Goal: Task Accomplishment & Management: Use online tool/utility

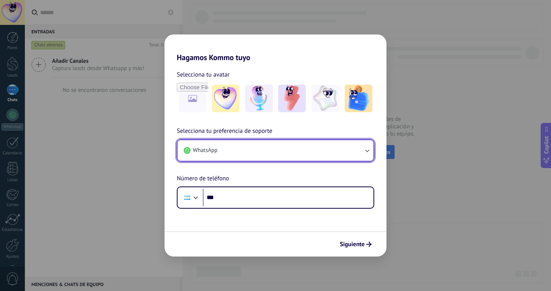
click at [260, 150] on button "WhatsApp" at bounding box center [276, 150] width 196 height 21
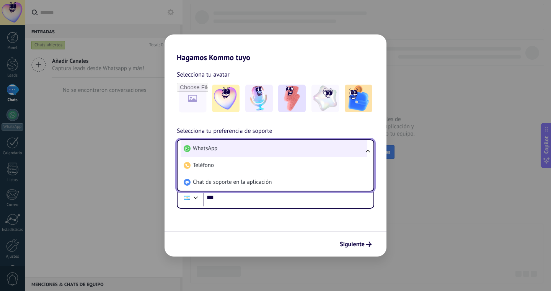
click at [261, 148] on li "WhatsApp" at bounding box center [274, 148] width 187 height 17
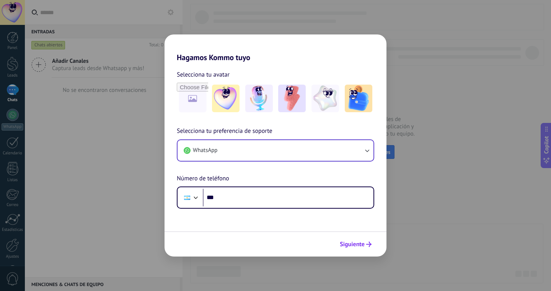
click at [366, 243] on icon "submit" at bounding box center [368, 243] width 5 height 5
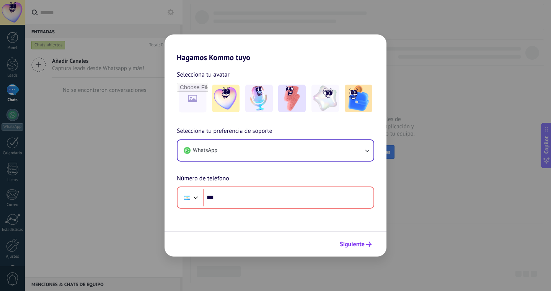
click at [366, 243] on icon "submit" at bounding box center [368, 243] width 5 height 5
click at [338, 19] on div "Hagamos Kommo tuyo Selecciona tu avatar Selecciona tu preferencia de soporte Wh…" at bounding box center [275, 145] width 551 height 291
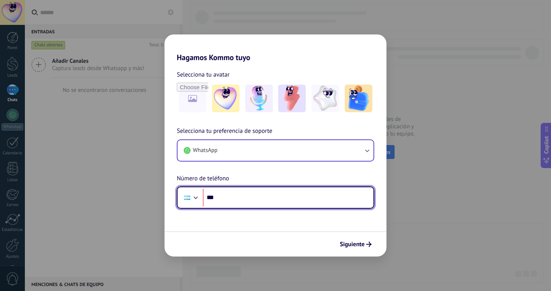
click at [246, 201] on input "***" at bounding box center [288, 198] width 171 height 18
type input "**********"
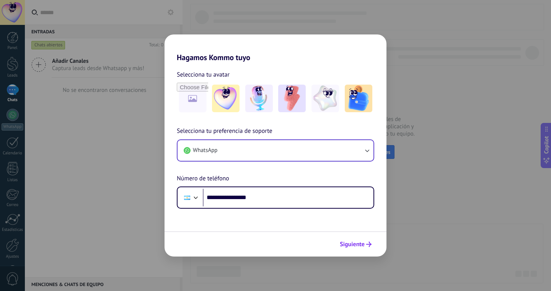
click at [357, 246] on span "Siguiente" at bounding box center [352, 243] width 25 height 5
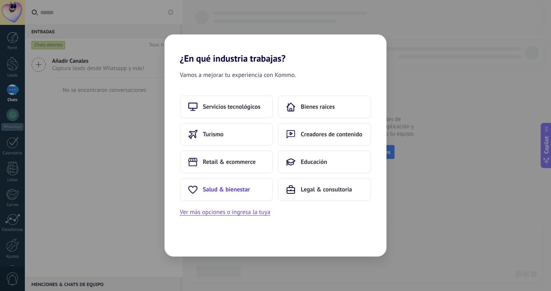
click at [246, 191] on span "Salud & bienestar" at bounding box center [226, 190] width 47 height 8
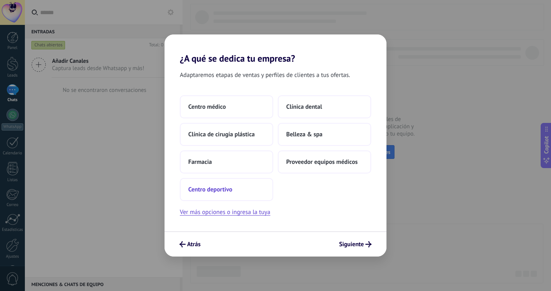
click at [227, 187] on span "Centro deportivo" at bounding box center [210, 190] width 44 height 8
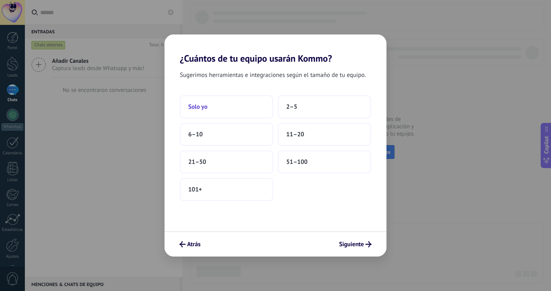
click at [231, 107] on button "Solo yo" at bounding box center [226, 106] width 93 height 23
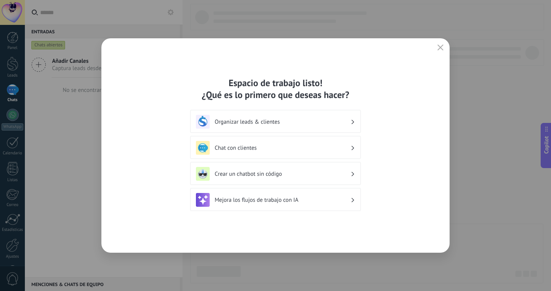
click at [342, 124] on h3 "Organizar leads & clientes" at bounding box center [283, 121] width 136 height 7
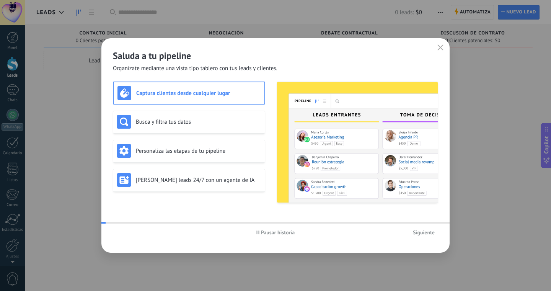
click at [353, 120] on img at bounding box center [357, 142] width 161 height 121
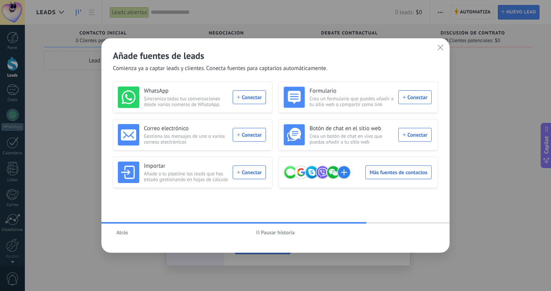
click at [122, 233] on span "Atrás" at bounding box center [122, 232] width 12 height 5
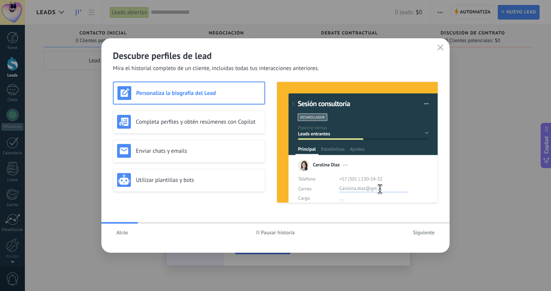
click at [263, 233] on span "Pausar historia" at bounding box center [278, 232] width 34 height 5
click at [422, 234] on span "Siguiente" at bounding box center [424, 232] width 22 height 5
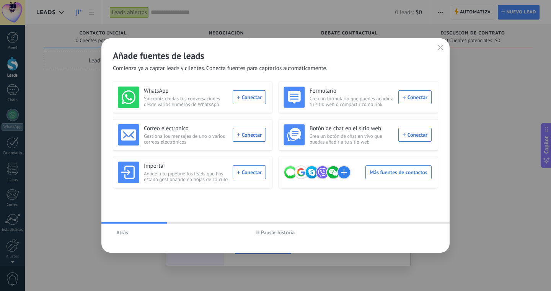
click at [264, 231] on span "Pausar historia" at bounding box center [278, 232] width 34 height 5
click at [276, 232] on span "Iniciar historia" at bounding box center [277, 232] width 33 height 5
click at [441, 48] on use "button" at bounding box center [441, 47] width 6 height 6
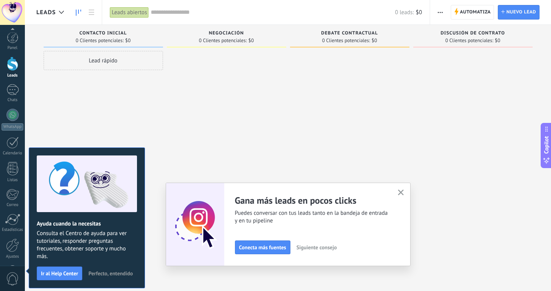
scroll to position [28, 0]
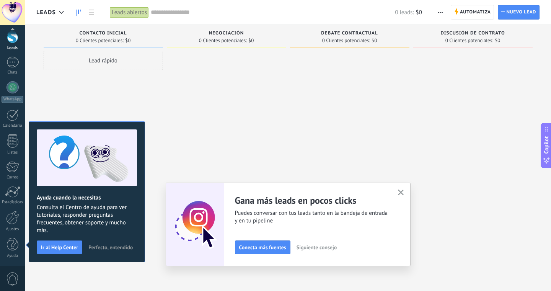
click at [117, 247] on span "Perfecto, entendido" at bounding box center [110, 246] width 44 height 5
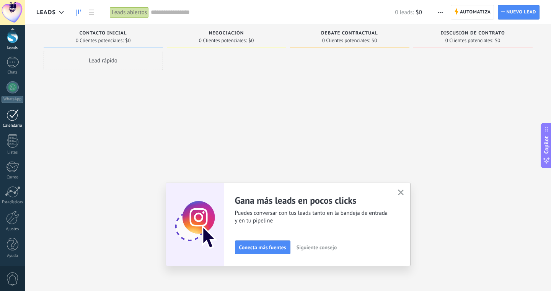
click at [15, 116] on div at bounding box center [13, 115] width 12 height 12
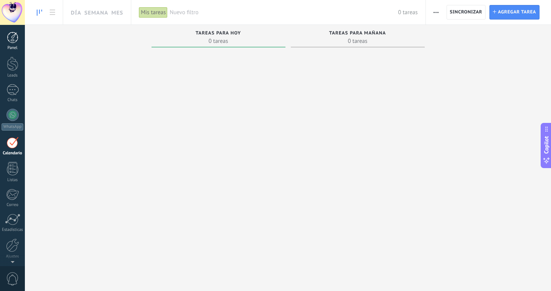
click at [14, 38] on div at bounding box center [12, 37] width 11 height 11
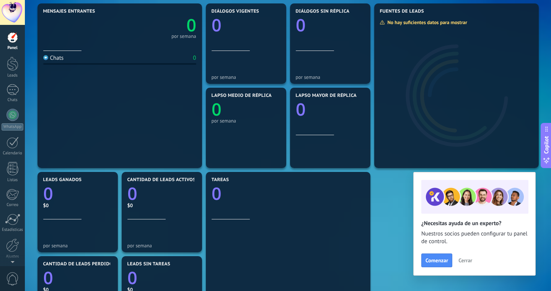
scroll to position [96, 0]
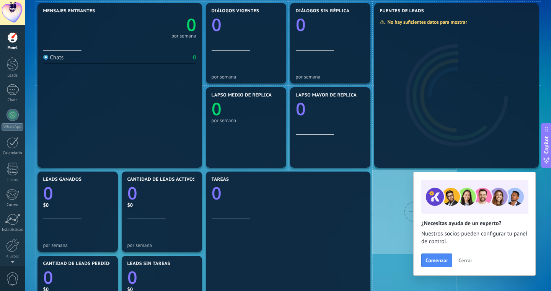
click at [469, 260] on span "Cerrar" at bounding box center [465, 259] width 14 height 5
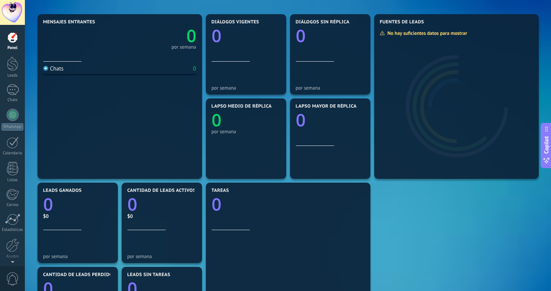
scroll to position [91, 0]
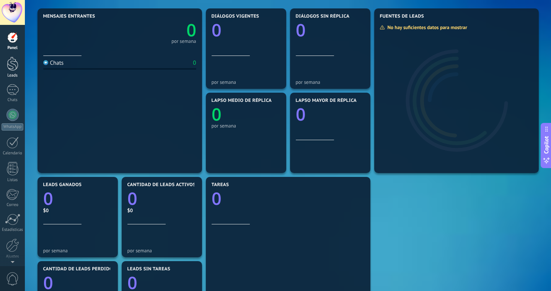
click at [16, 64] on div at bounding box center [12, 64] width 11 height 14
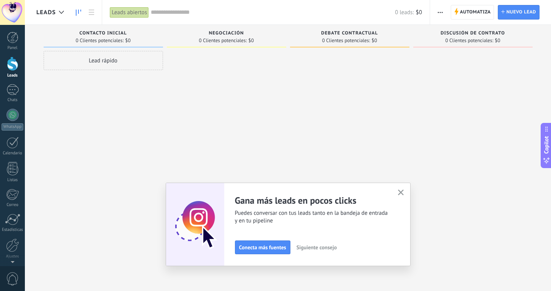
click at [440, 13] on icon "button" at bounding box center [440, 12] width 5 height 1
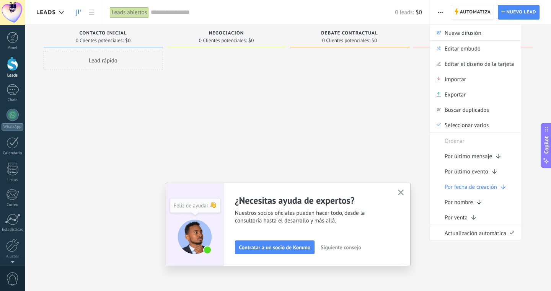
click at [399, 192] on icon "button" at bounding box center [401, 192] width 6 height 6
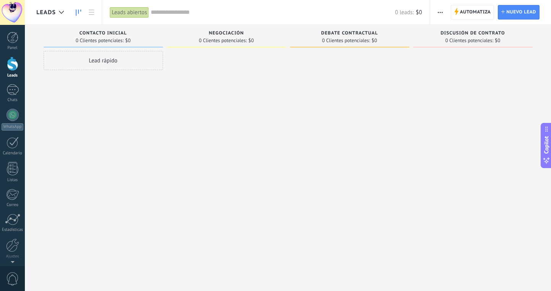
click at [88, 54] on div "Lead rápido" at bounding box center [103, 60] width 119 height 19
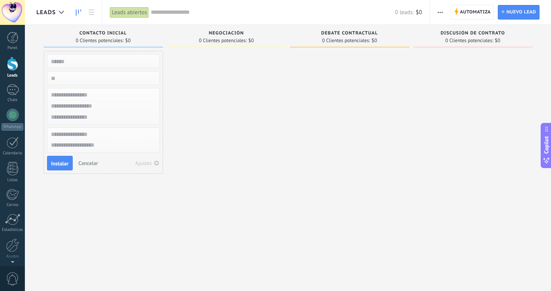
click at [99, 220] on div "Lead rápido Instalar Cancelar Ajustes" at bounding box center [103, 146] width 119 height 191
click at [91, 162] on span "Cancelar" at bounding box center [88, 163] width 20 height 7
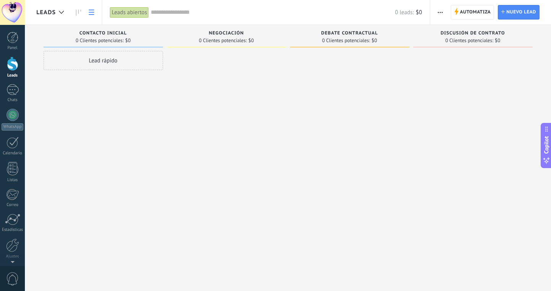
click at [91, 12] on use at bounding box center [91, 12] width 5 height 5
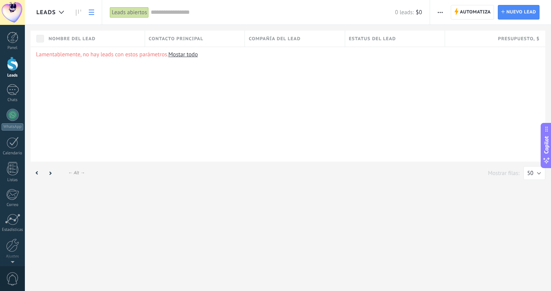
click at [90, 10] on icon at bounding box center [91, 12] width 5 height 5
click at [56, 9] on div at bounding box center [61, 12] width 13 height 15
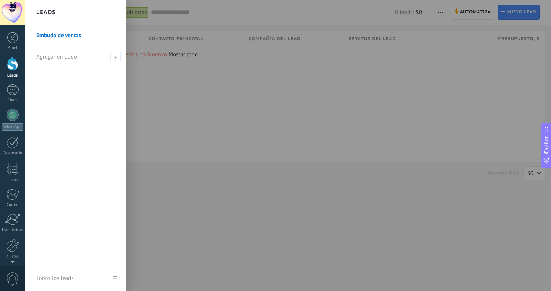
click at [56, 7] on div "Leads" at bounding box center [75, 12] width 101 height 25
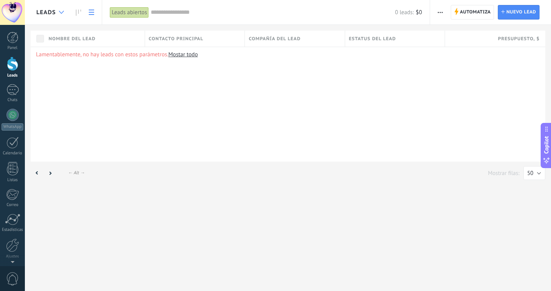
click at [57, 11] on div at bounding box center [61, 12] width 13 height 15
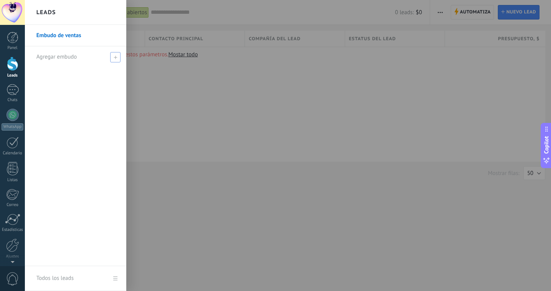
click at [117, 56] on icon at bounding box center [115, 56] width 3 height 3
click at [65, 33] on link "Embudo de ventas" at bounding box center [77, 35] width 82 height 21
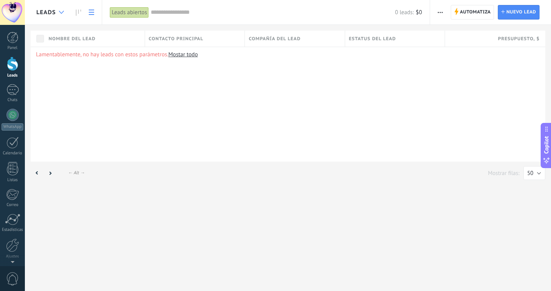
click at [60, 13] on icon at bounding box center [61, 12] width 5 height 3
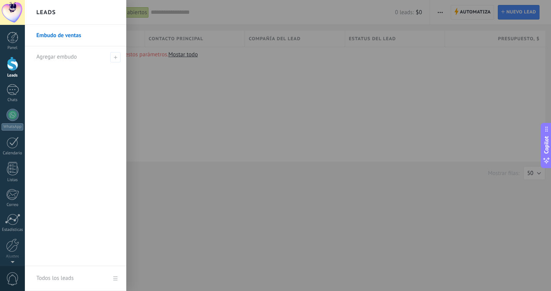
click at [68, 37] on link "Embudo de ventas" at bounding box center [77, 35] width 82 height 21
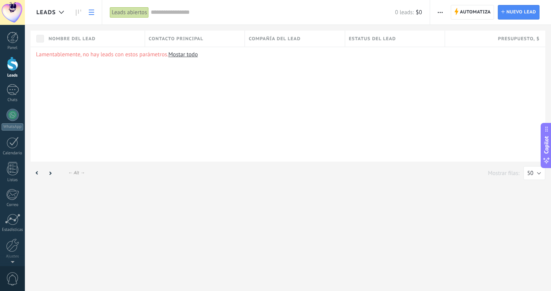
click at [91, 10] on icon at bounding box center [91, 12] width 5 height 5
click at [75, 8] on link at bounding box center [78, 12] width 13 height 15
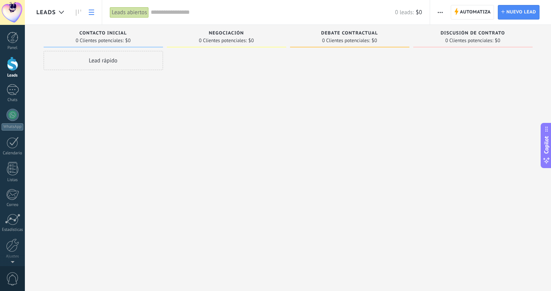
click at [90, 10] on use at bounding box center [91, 12] width 5 height 5
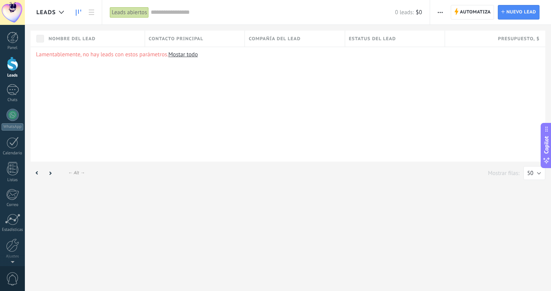
click at [79, 10] on icon at bounding box center [78, 13] width 5 height 6
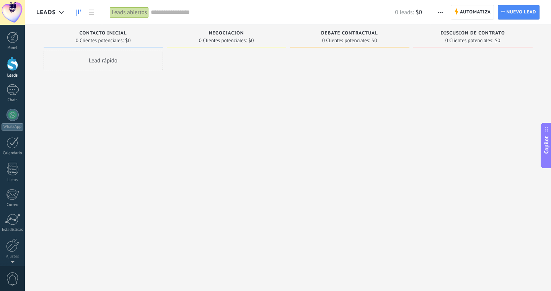
click at [480, 30] on div "Discusión de contrato 0 Clientes potenciales: $0" at bounding box center [472, 36] width 119 height 23
click at [15, 90] on div at bounding box center [13, 89] width 12 height 11
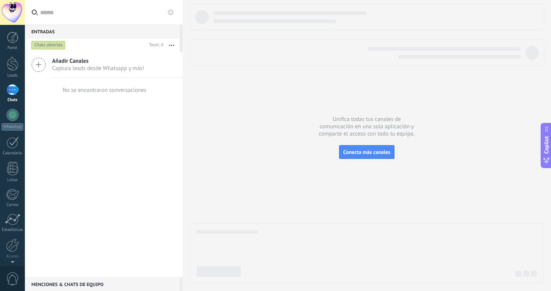
click at [86, 62] on span "Añadir Canales" at bounding box center [98, 60] width 92 height 7
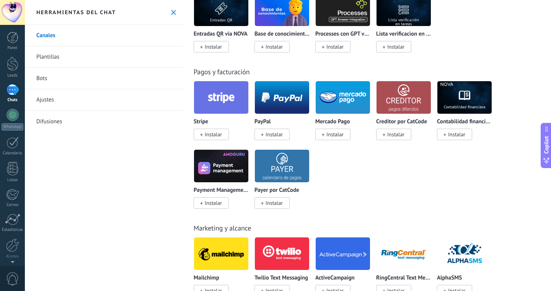
scroll to position [1305, 0]
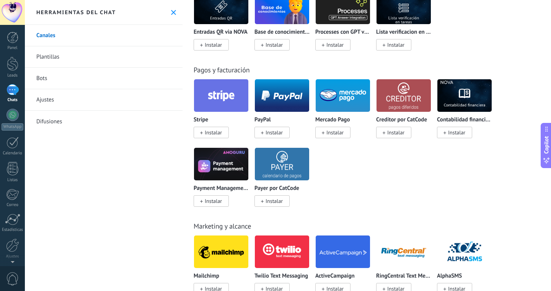
click at [48, 54] on link "Plantillas" at bounding box center [104, 56] width 158 height 21
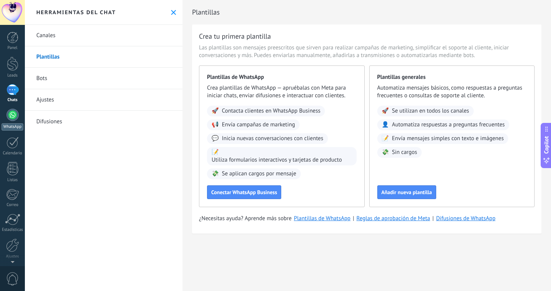
click at [10, 116] on div at bounding box center [13, 115] width 12 height 12
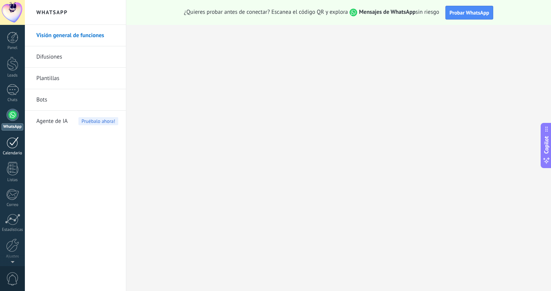
click at [11, 147] on div at bounding box center [13, 143] width 12 height 12
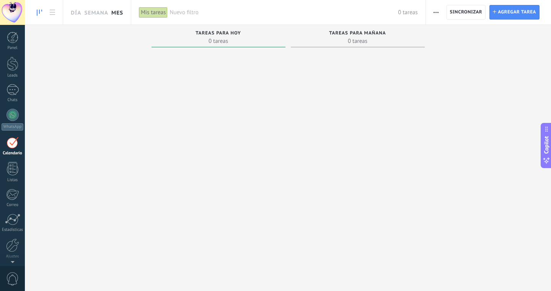
click at [120, 13] on link "Mes" at bounding box center [117, 12] width 12 height 24
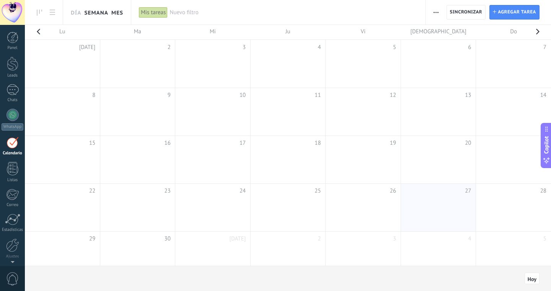
click at [99, 11] on link "Semana" at bounding box center [96, 12] width 24 height 24
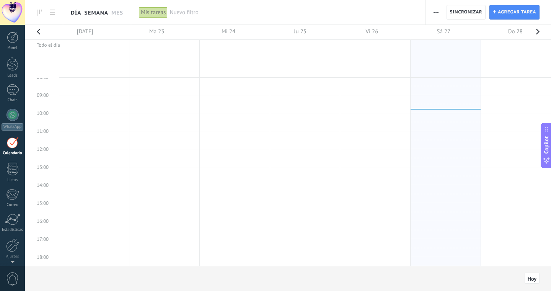
click at [73, 11] on link "Día" at bounding box center [76, 12] width 10 height 24
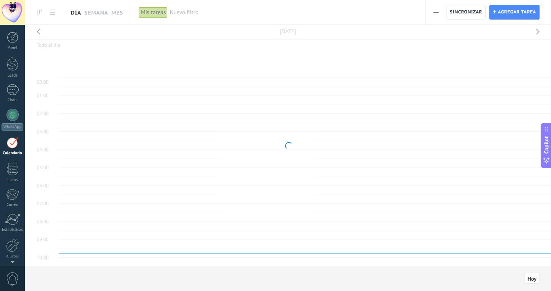
scroll to position [144, 0]
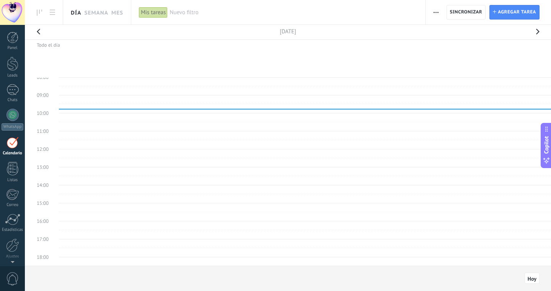
click at [538, 31] on button "button" at bounding box center [537, 34] width 15 height 18
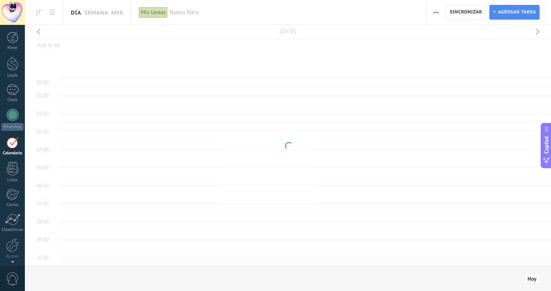
scroll to position [144, 0]
click at [99, 12] on link "Semana" at bounding box center [96, 12] width 24 height 24
click at [128, 10] on div "Día Semana Mes" at bounding box center [78, 12] width 106 height 24
click at [121, 12] on link "Mes" at bounding box center [117, 12] width 12 height 24
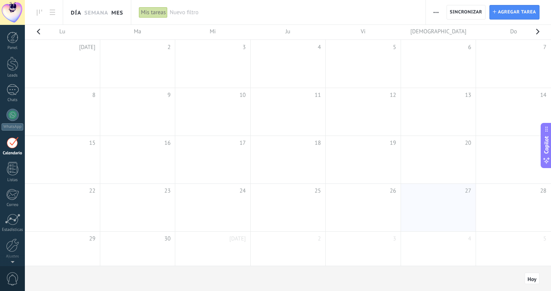
click at [77, 11] on link "Día" at bounding box center [76, 12] width 10 height 24
click at [77, 10] on link "Día" at bounding box center [76, 12] width 10 height 24
click at [54, 12] on use at bounding box center [52, 12] width 5 height 5
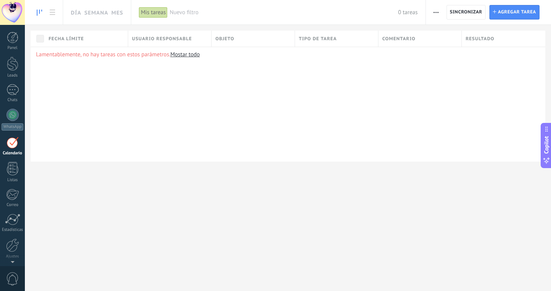
click at [39, 10] on use at bounding box center [39, 13] width 5 height 6
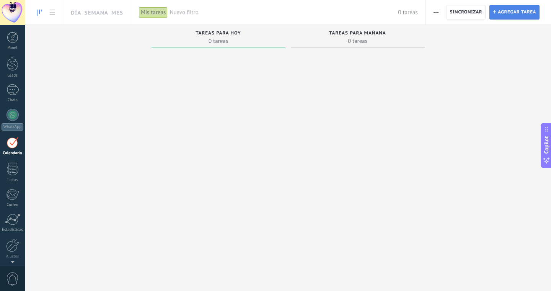
click at [521, 10] on span "Agregar tarea" at bounding box center [517, 12] width 38 height 14
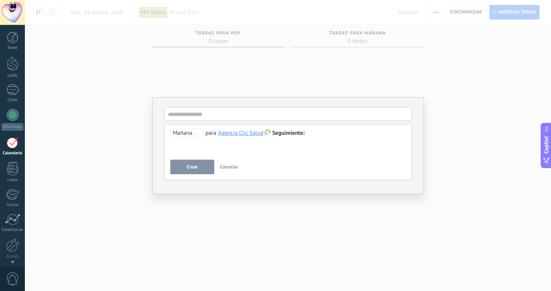
click at [209, 168] on button "Crear" at bounding box center [192, 167] width 44 height 15
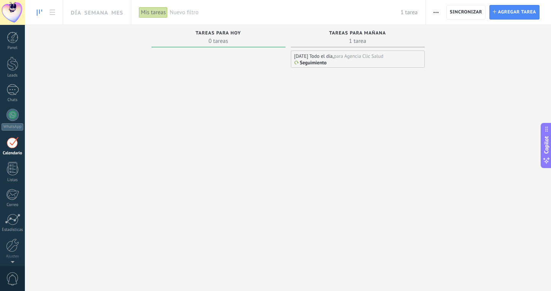
click at [324, 59] on div "[DATE] Todo el día, para Agencia Clic Salud Seguimiento" at bounding box center [358, 59] width 134 height 17
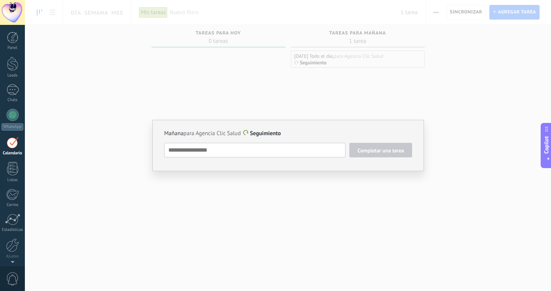
click at [374, 81] on div "[DATE] para Agencia Clic Salud Seguimiento Completar una tarea Seguimiento Segu…" at bounding box center [288, 145] width 526 height 291
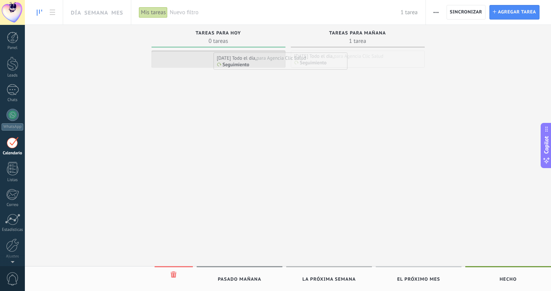
drag, startPoint x: 349, startPoint y: 60, endPoint x: 272, endPoint y: 62, distance: 76.9
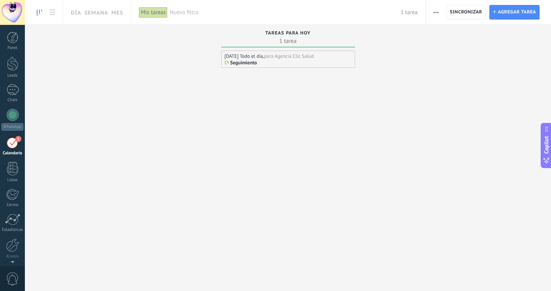
click at [272, 62] on div "Seguimiento" at bounding box center [288, 63] width 127 height 6
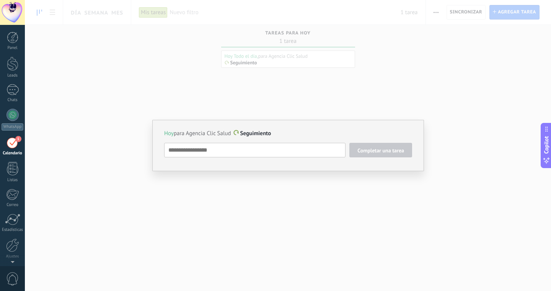
click at [300, 94] on div "[DATE] para Agencia Clic Salud Seguimiento Completar una tarea Seguimiento Segu…" at bounding box center [288, 145] width 526 height 291
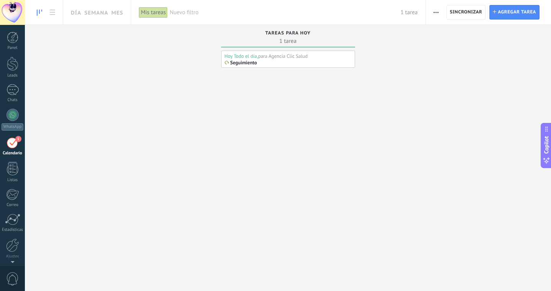
click at [246, 55] on div "Hoy Todo el día," at bounding box center [242, 56] width 34 height 7
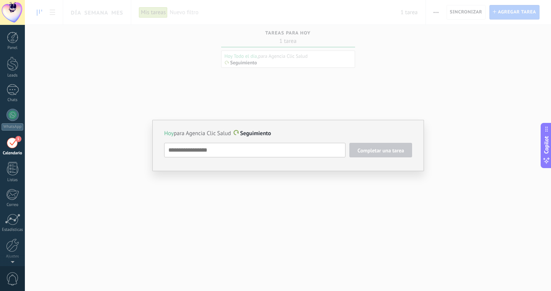
click at [306, 149] on textarea at bounding box center [254, 150] width 181 height 15
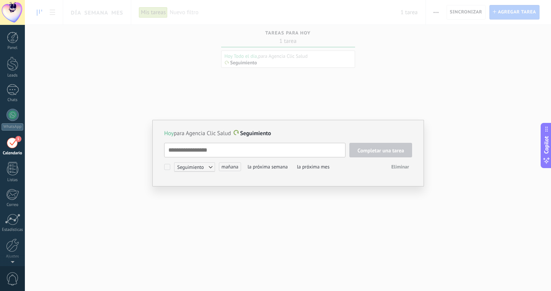
click at [397, 161] on button "Eliminar" at bounding box center [400, 166] width 24 height 11
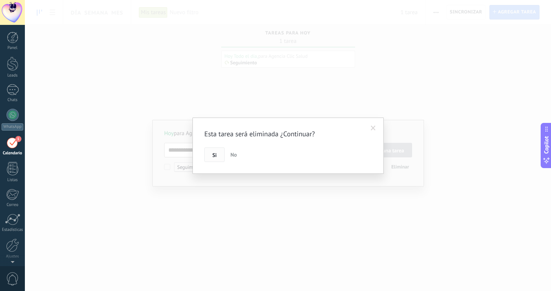
click at [215, 156] on span "Si" at bounding box center [214, 154] width 4 height 5
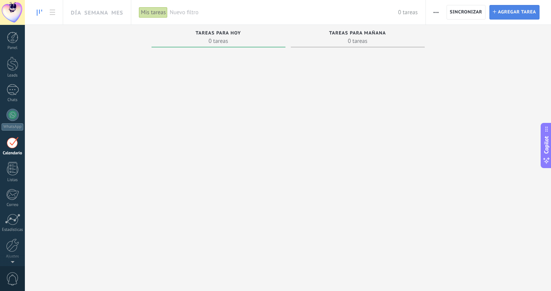
click at [532, 16] on span "Agregar tarea" at bounding box center [517, 12] width 38 height 14
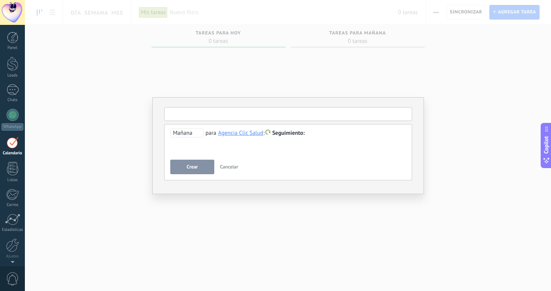
click at [295, 116] on input "text" at bounding box center [288, 114] width 248 height 14
click at [302, 164] on div "Crear Cancelar" at bounding box center [288, 167] width 236 height 15
click at [307, 108] on input "text" at bounding box center [288, 114] width 248 height 14
type input "*"
click at [235, 168] on span "Cancelar" at bounding box center [229, 166] width 18 height 7
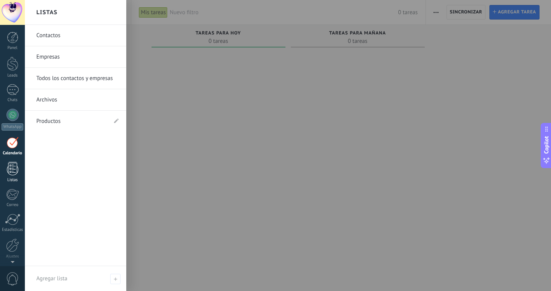
click at [10, 171] on div at bounding box center [12, 168] width 11 height 13
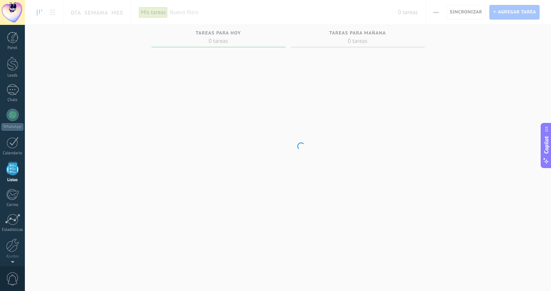
scroll to position [20, 0]
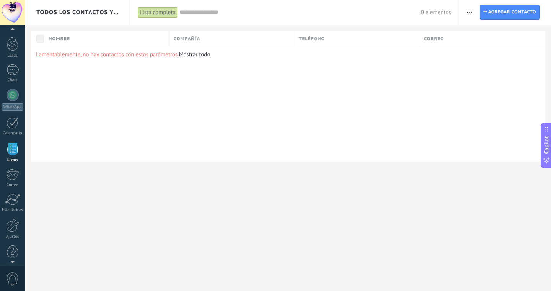
click at [98, 11] on span "Todos los contactos y empresas" at bounding box center [77, 12] width 83 height 7
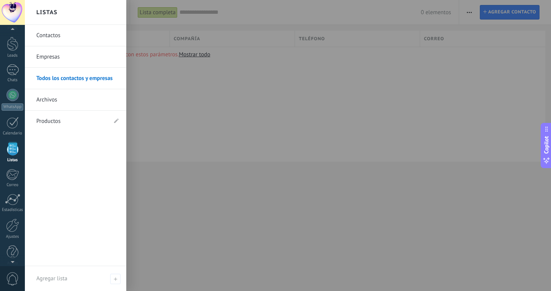
click at [54, 36] on link "Contactos" at bounding box center [77, 35] width 82 height 21
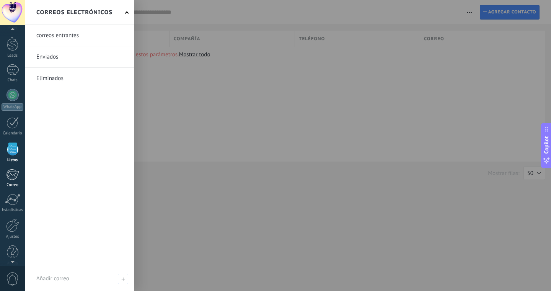
click at [11, 181] on link "Correo" at bounding box center [12, 178] width 25 height 19
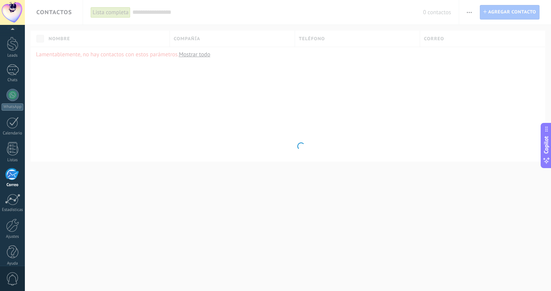
scroll to position [28, 0]
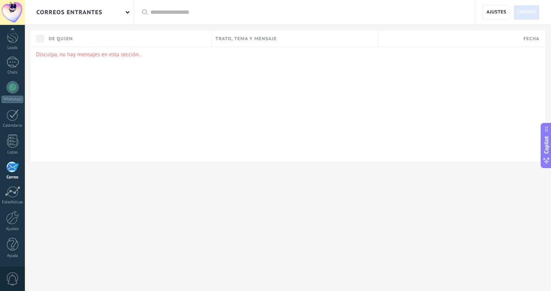
click at [76, 9] on div "correos entrantes" at bounding box center [69, 12] width 66 height 24
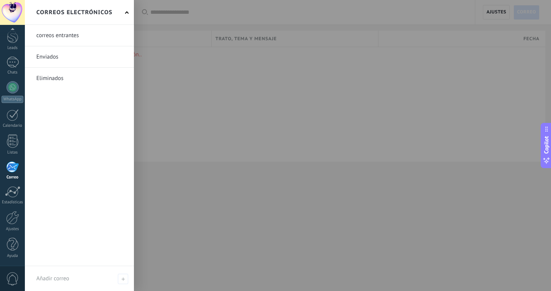
click at [196, 217] on div at bounding box center [300, 145] width 551 height 291
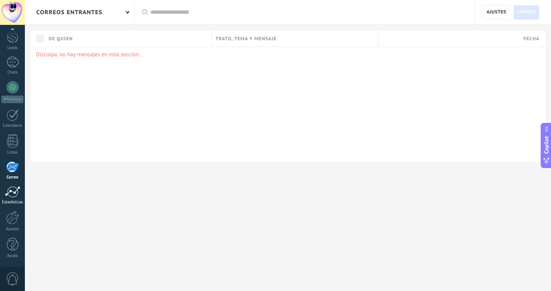
click at [11, 192] on div at bounding box center [12, 191] width 15 height 11
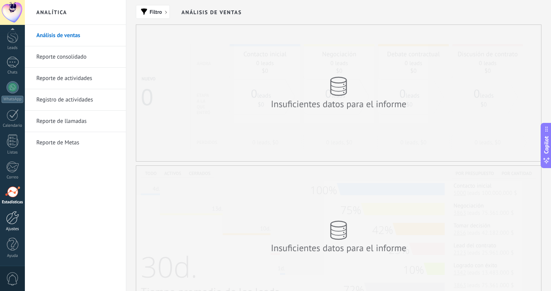
click at [13, 222] on div at bounding box center [12, 217] width 13 height 13
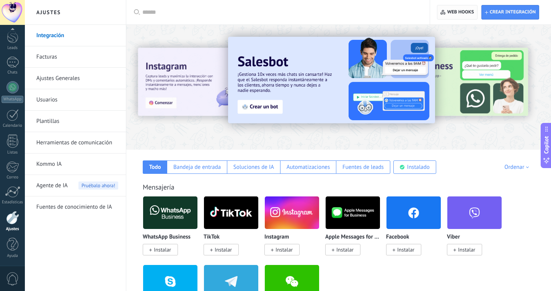
click at [465, 12] on span "Web hooks 0" at bounding box center [460, 12] width 27 height 6
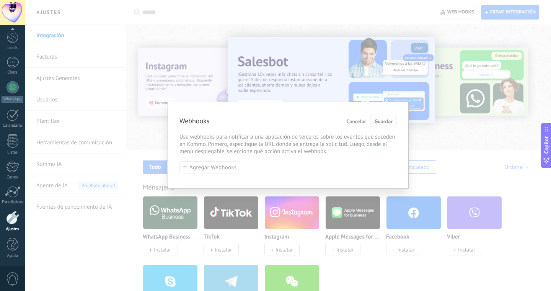
click at [385, 124] on span "Guardar" at bounding box center [384, 121] width 18 height 5
click at [358, 120] on span "Cancelar" at bounding box center [357, 121] width 20 height 5
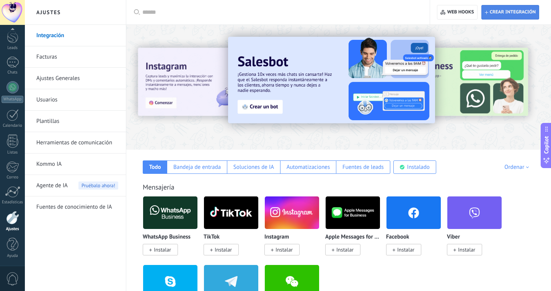
click at [502, 9] on span "Crear integración" at bounding box center [513, 12] width 46 height 6
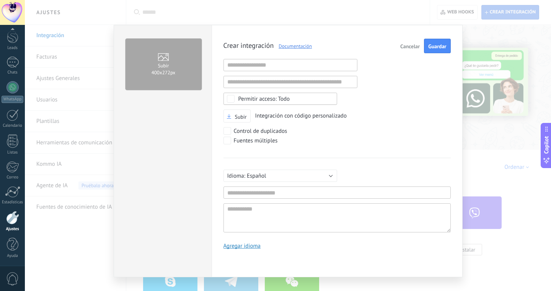
scroll to position [7, 0]
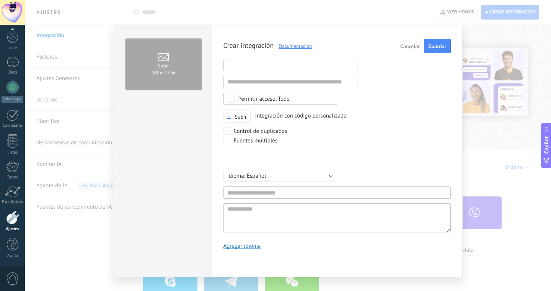
click at [343, 63] on input "text" at bounding box center [290, 65] width 134 height 12
click at [406, 44] on span "Cancelar" at bounding box center [410, 46] width 20 height 5
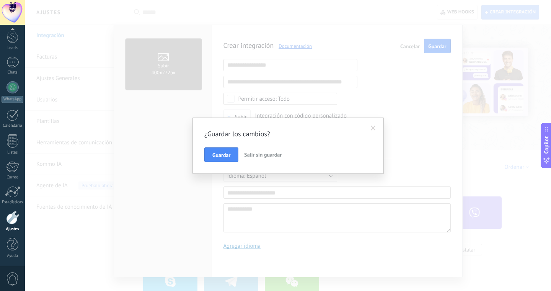
click at [255, 152] on span "Salir sin guardar" at bounding box center [262, 154] width 37 height 7
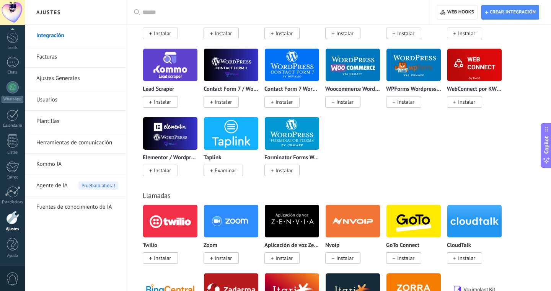
scroll to position [838, 0]
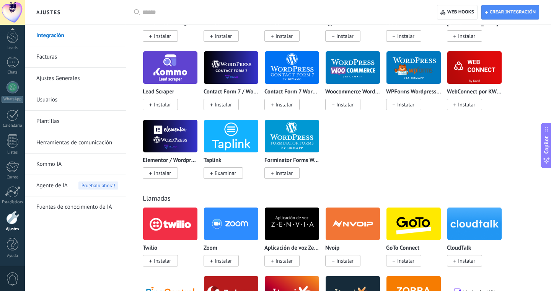
click at [178, 77] on img at bounding box center [170, 67] width 54 height 37
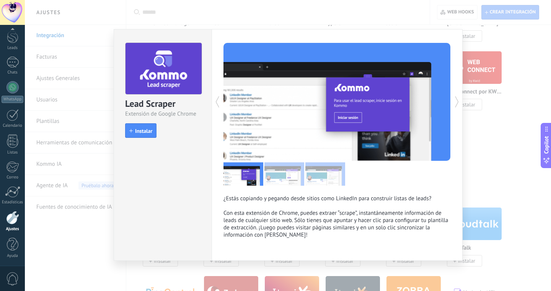
click at [515, 36] on div "Lead Scraper Extensión de Google Chrome install Instalar ¿Estás copiando y pega…" at bounding box center [288, 145] width 526 height 291
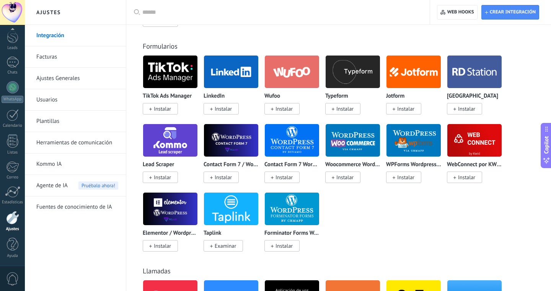
scroll to position [763, 0]
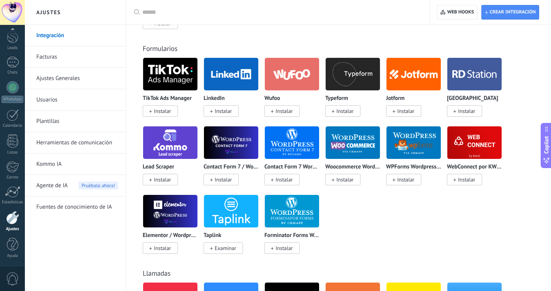
click at [224, 158] on img at bounding box center [231, 142] width 54 height 37
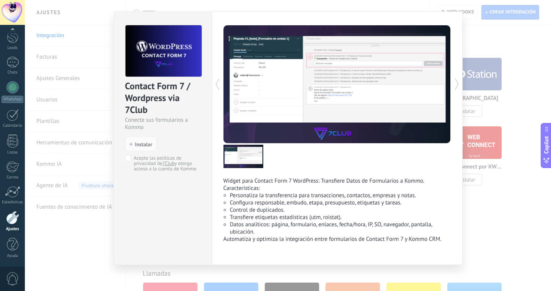
scroll to position [18, 0]
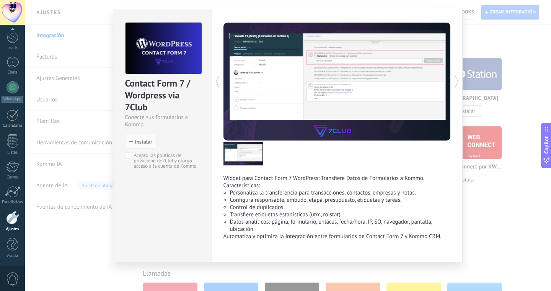
click at [492, 45] on div "Contact Form 7 / Wordpress via 7Club Conecte sus formularios a Kommo install In…" at bounding box center [288, 145] width 526 height 291
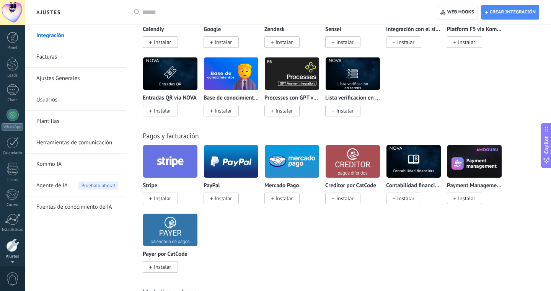
scroll to position [28, 0]
click at [12, 248] on div at bounding box center [12, 244] width 11 height 13
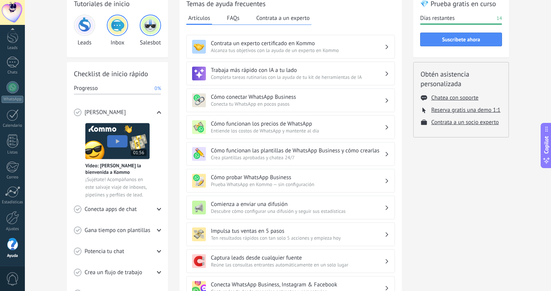
scroll to position [185, 0]
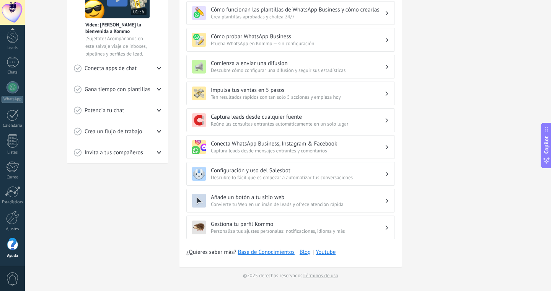
click at [262, 117] on h3 "Captura leads desde cualquier fuente" at bounding box center [298, 116] width 174 height 7
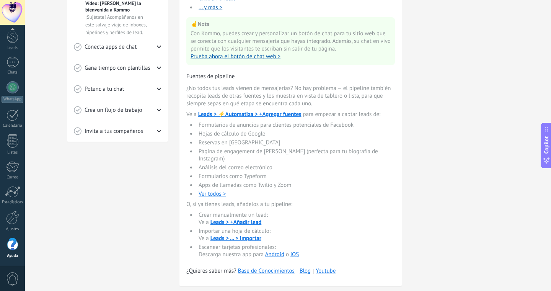
scroll to position [207, 0]
drag, startPoint x: 356, startPoint y: 127, endPoint x: 191, endPoint y: 124, distance: 165.3
click at [189, 125] on ul "Formularios de anuncios para clientes potenciales de Facebook Hojas de cálculo …" at bounding box center [290, 159] width 209 height 76
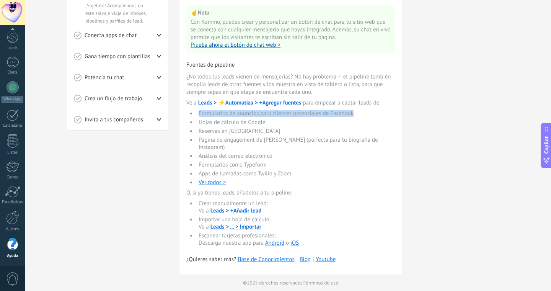
scroll to position [222, 0]
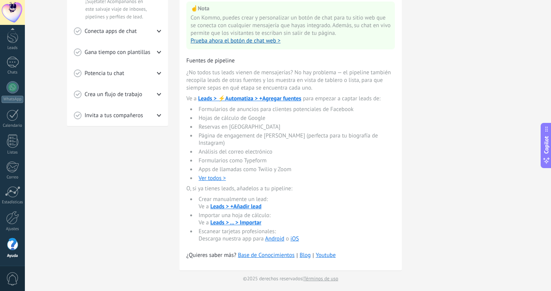
click at [246, 130] on li "Reservas en [GEOGRAPHIC_DATA]" at bounding box center [295, 126] width 199 height 7
drag, startPoint x: 254, startPoint y: 128, endPoint x: 189, endPoint y: 128, distance: 64.7
click at [189, 128] on ul "Formularios de anuncios para clientes potenciales de Facebook Hojas de cálculo …" at bounding box center [290, 144] width 209 height 76
click at [235, 138] on li "Página de engagement de [PERSON_NAME] (perfecta para tu biografía de Instagram)" at bounding box center [295, 139] width 199 height 15
click at [234, 137] on li "Página de engagement de [PERSON_NAME] (perfecta para tu biografía de Instagram)" at bounding box center [295, 139] width 199 height 15
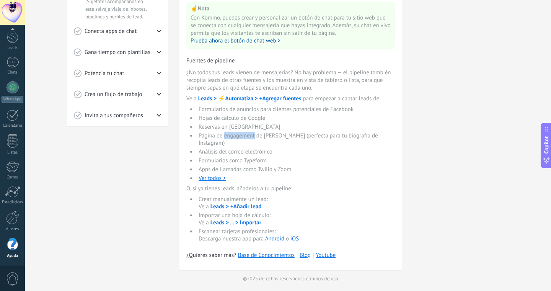
click at [234, 137] on li "Página de engagement de [PERSON_NAME] (perfecta para tu biografía de Instagram)" at bounding box center [295, 139] width 199 height 15
click at [215, 176] on link "Ver todos >" at bounding box center [212, 177] width 27 height 7
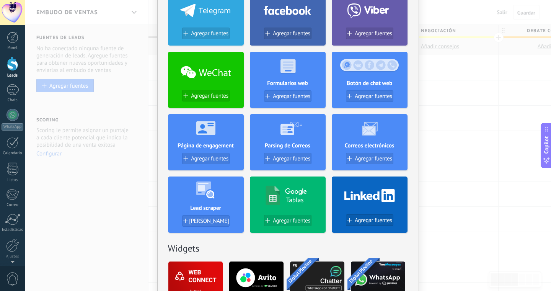
scroll to position [135, 0]
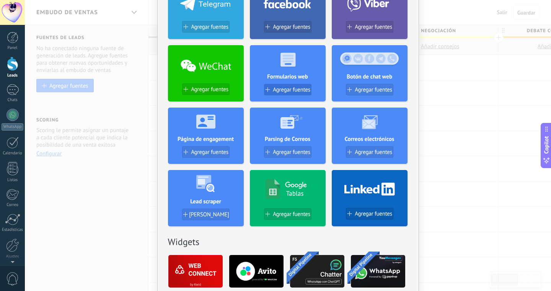
click at [293, 88] on span "Agregar fuentes" at bounding box center [291, 89] width 37 height 7
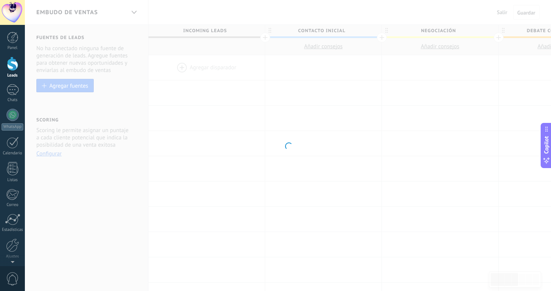
scroll to position [0, 0]
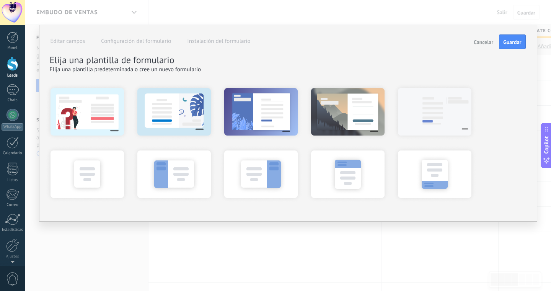
click at [478, 42] on span "Cancelar" at bounding box center [484, 41] width 20 height 5
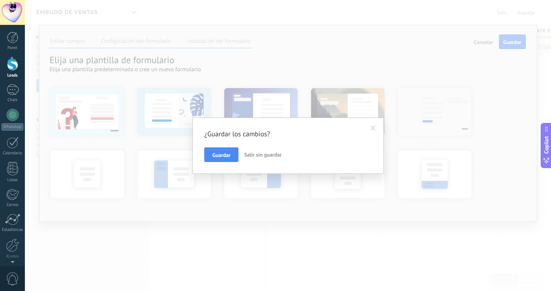
click at [268, 155] on span "Salir sin guardar" at bounding box center [262, 154] width 37 height 7
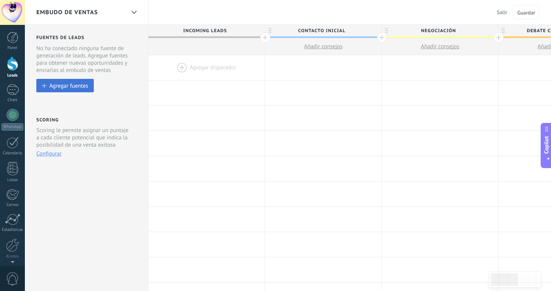
click at [77, 86] on div "Agregar fuentes" at bounding box center [68, 85] width 39 height 7
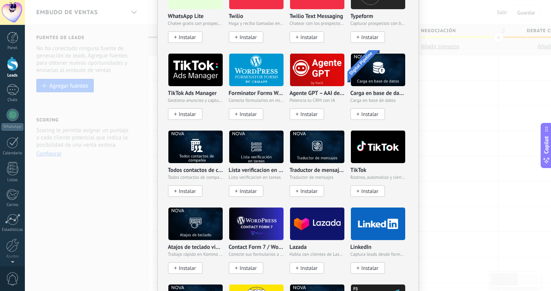
scroll to position [858, 0]
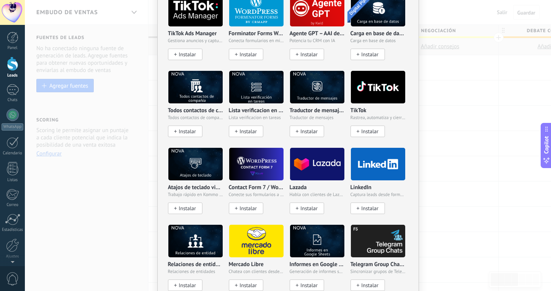
click at [12, 11] on div at bounding box center [12, 12] width 25 height 25
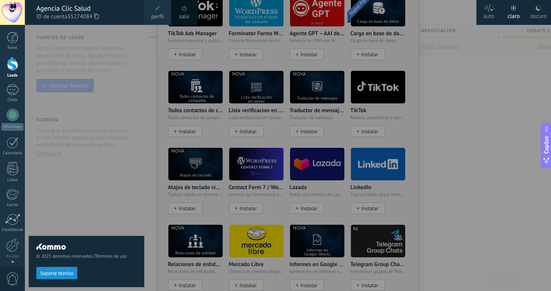
click at [186, 10] on span at bounding box center [184, 8] width 5 height 6
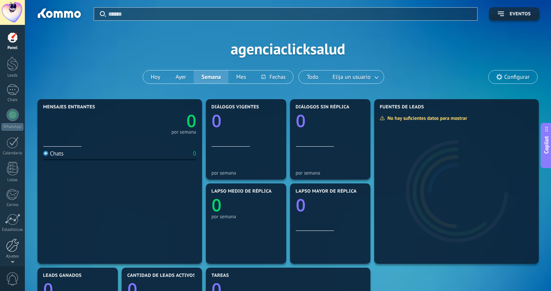
click at [16, 248] on div at bounding box center [12, 244] width 13 height 13
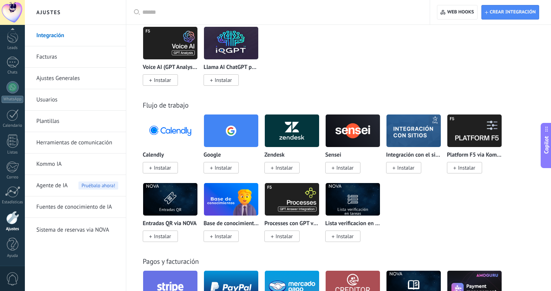
scroll to position [1187, 0]
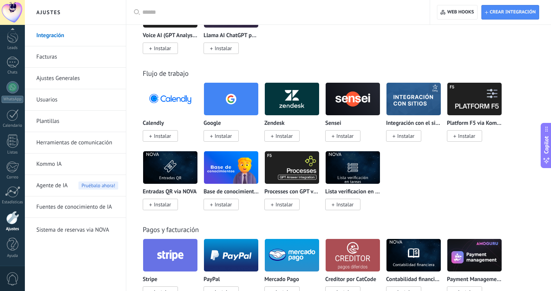
click at [411, 113] on img at bounding box center [413, 98] width 54 height 37
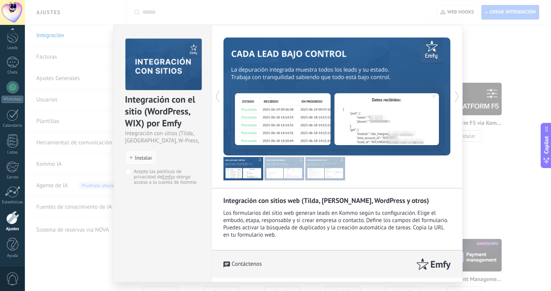
scroll to position [20, 0]
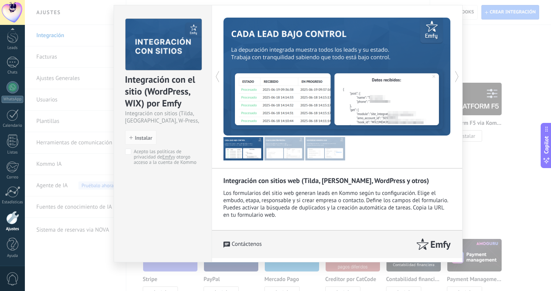
click at [96, 15] on div "Integración con el sitio (WordPress, WIX) por Emfy Integración con sitios (Tild…" at bounding box center [288, 145] width 526 height 291
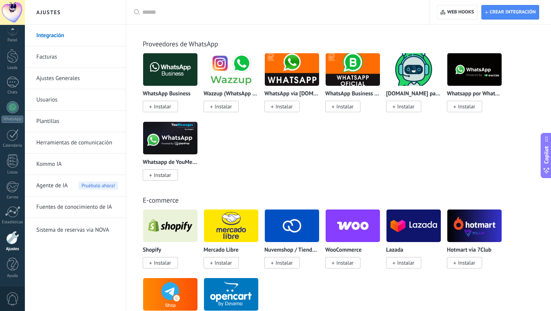
scroll to position [223, 0]
